Goal: Task Accomplishment & Management: Manage account settings

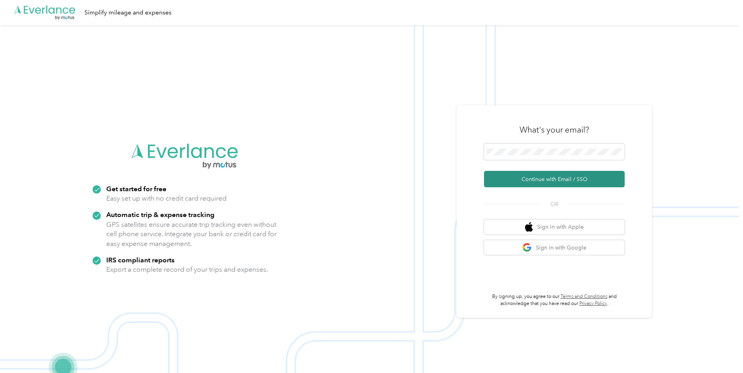
click at [550, 175] on button "Continue with Email / SSO" at bounding box center [554, 179] width 141 height 16
click at [535, 178] on button "Continue with Email / SSO" at bounding box center [554, 179] width 141 height 16
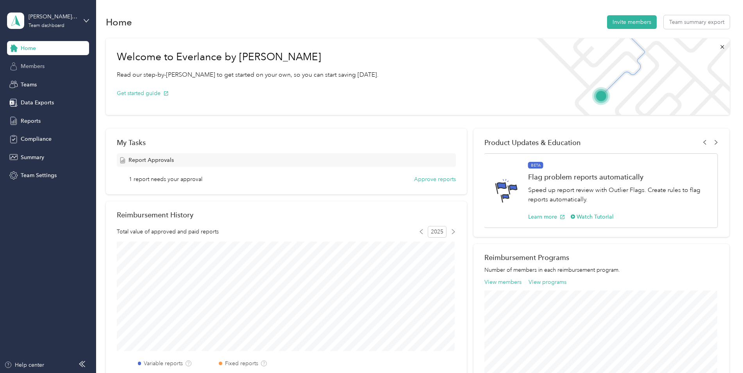
click at [44, 66] on span "Members" at bounding box center [33, 66] width 24 height 8
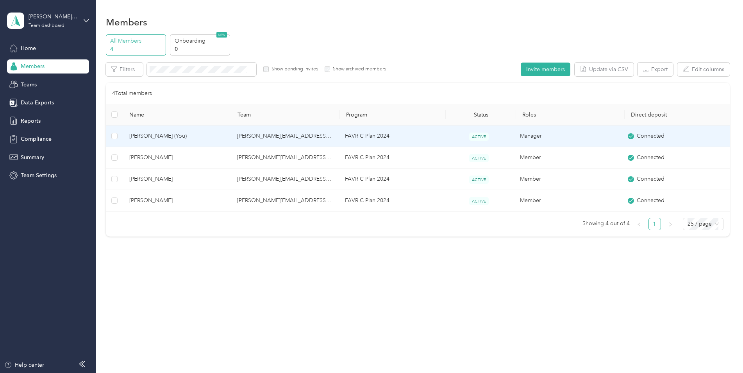
click at [156, 132] on span "Braxton Maske (You)" at bounding box center [176, 136] width 95 height 9
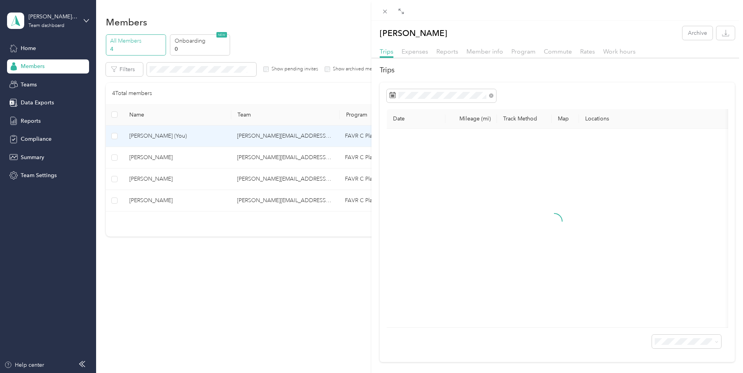
click at [29, 125] on div "Braxton Maske Archive Trips Expenses Reports Member info Program Commute Rates …" at bounding box center [371, 186] width 743 height 373
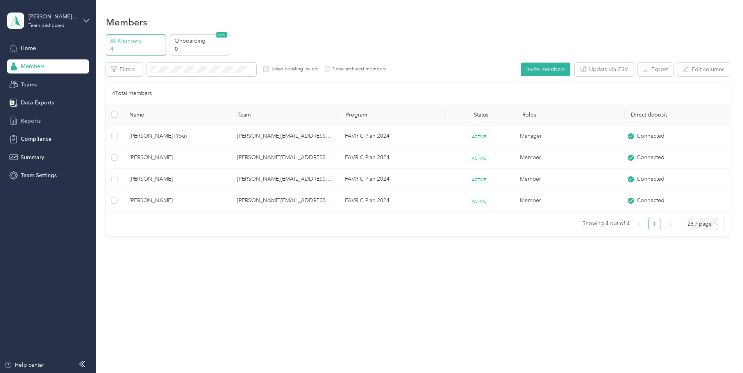
click at [23, 121] on span "Reports" at bounding box center [31, 121] width 20 height 8
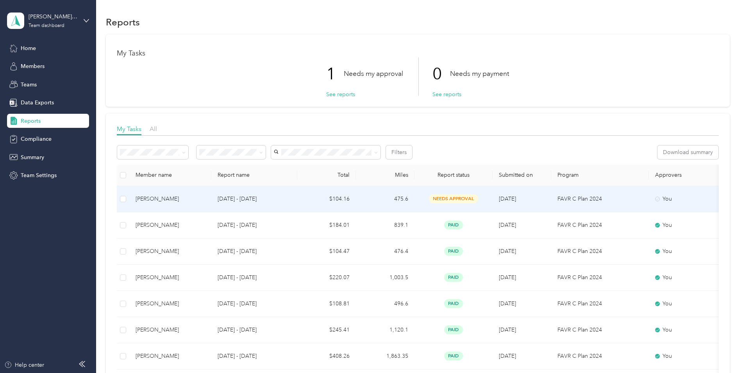
click at [199, 198] on div "George Miller" at bounding box center [171, 199] width 70 height 9
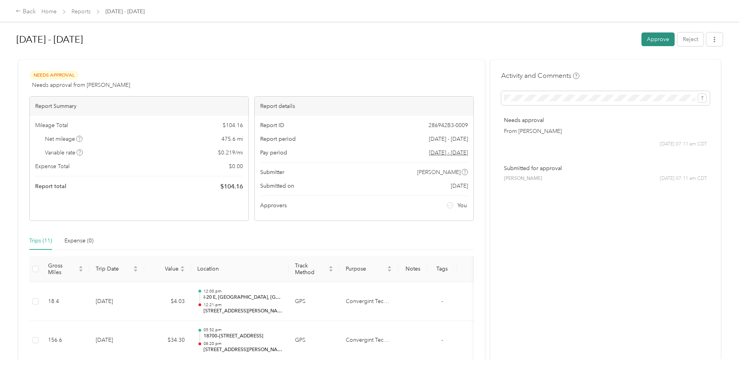
click at [655, 36] on button "Approve" at bounding box center [657, 39] width 33 height 14
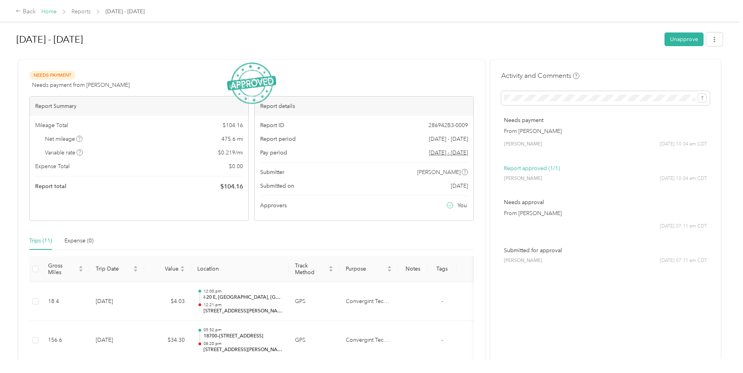
click at [46, 11] on link "Home" at bounding box center [48, 11] width 15 height 7
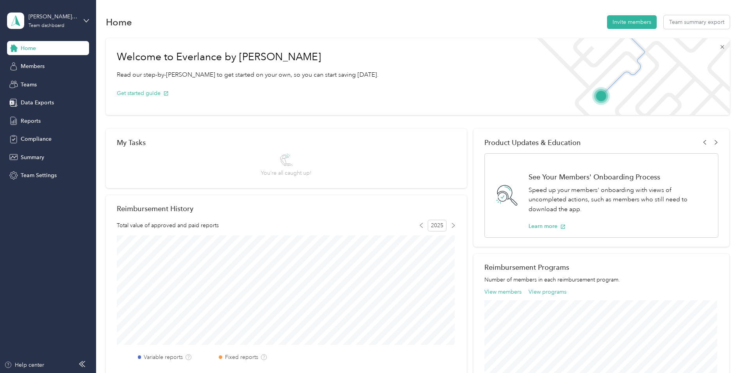
click at [722, 46] on icon at bounding box center [722, 47] width 4 height 4
